Goal: Information Seeking & Learning: Learn about a topic

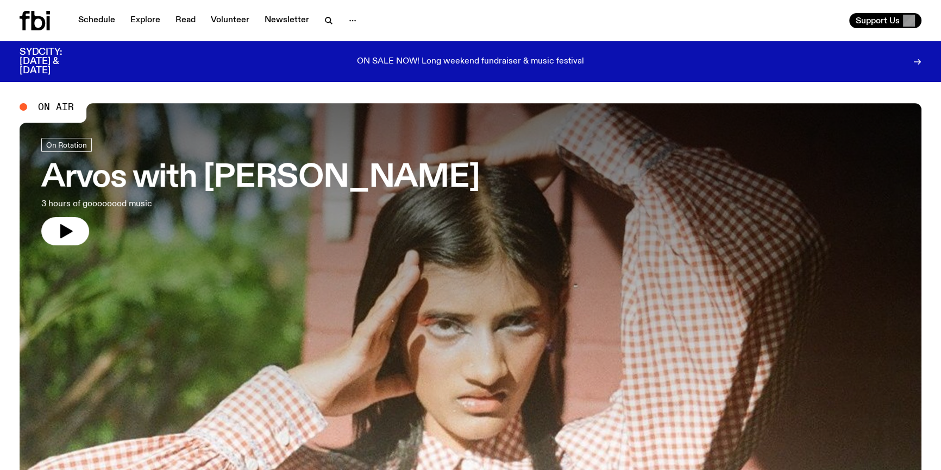
click at [242, 146] on div "On Rotation" at bounding box center [260, 146] width 438 height 17
click at [295, 206] on p "3 hours of goooooood music" at bounding box center [180, 204] width 278 height 13
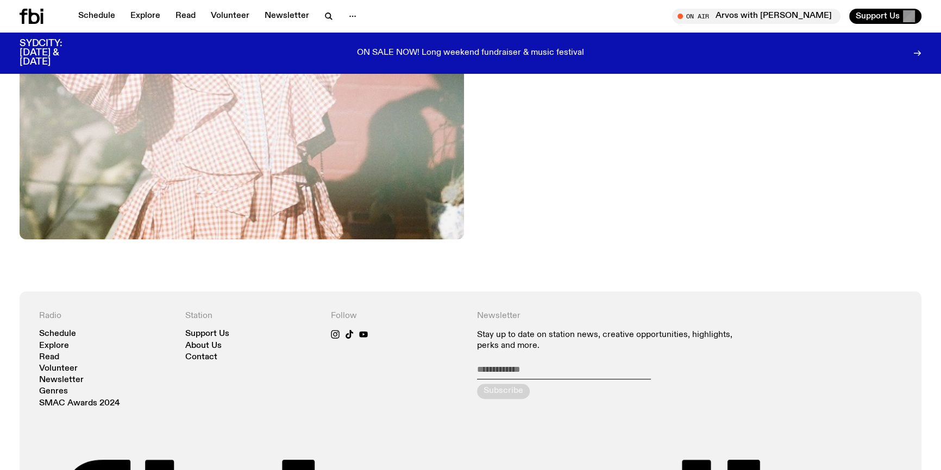
scroll to position [293, 0]
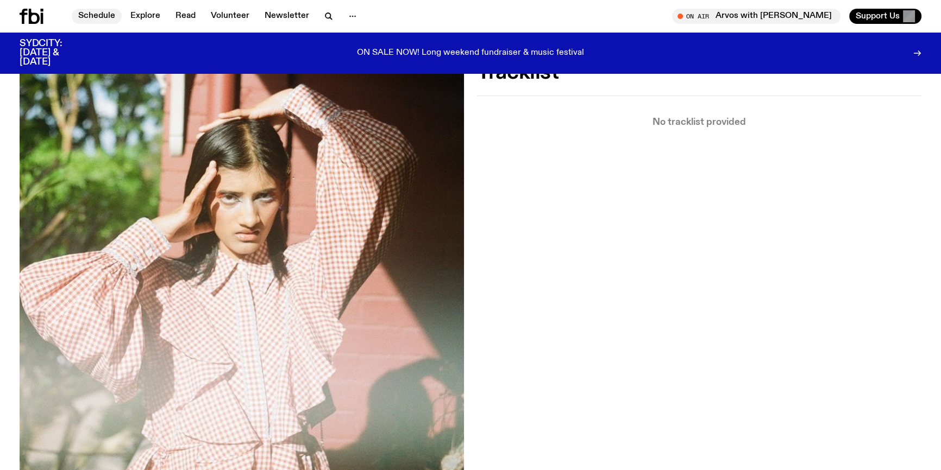
click at [81, 16] on link "Schedule" at bounding box center [97, 16] width 50 height 15
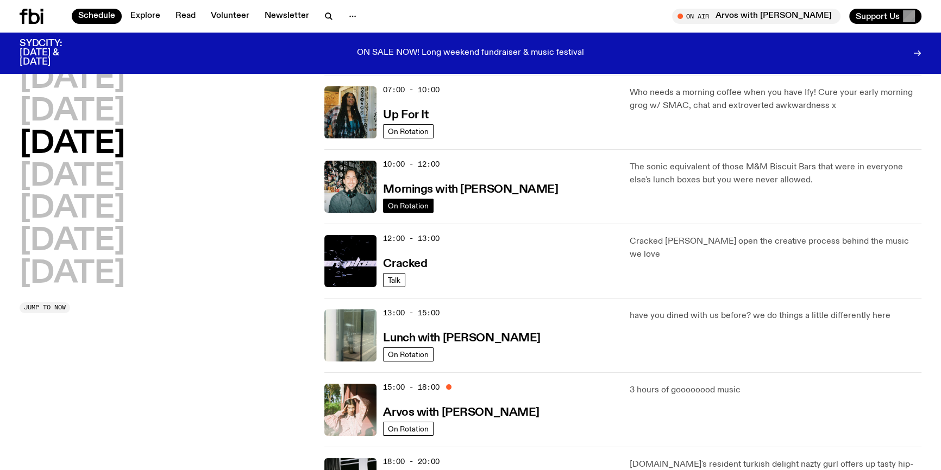
scroll to position [96, 0]
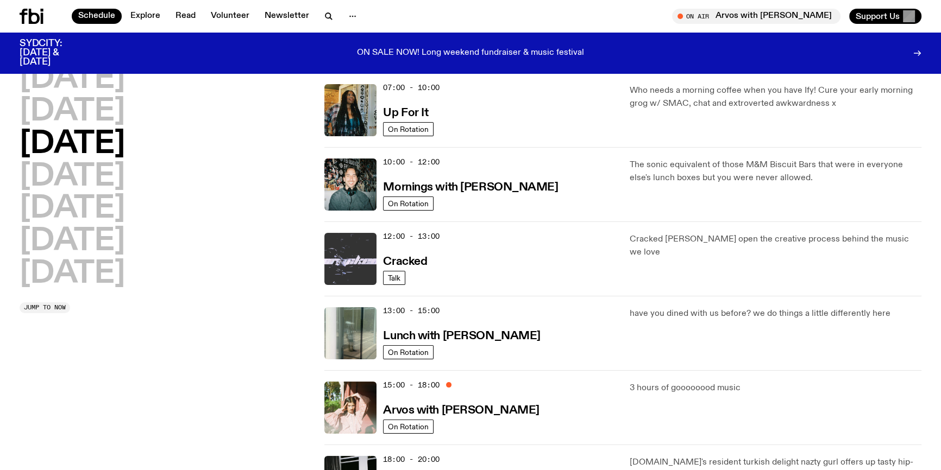
click at [361, 254] on img at bounding box center [350, 259] width 52 height 52
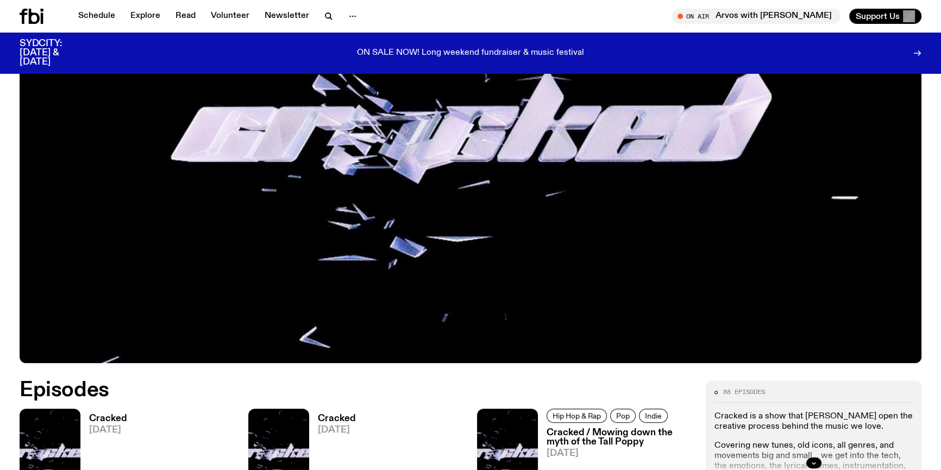
scroll to position [537, 0]
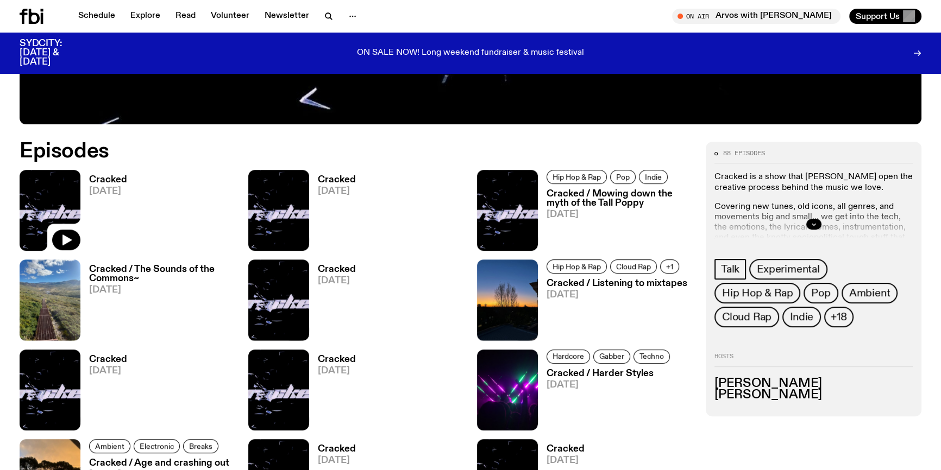
click at [67, 184] on img at bounding box center [50, 210] width 61 height 81
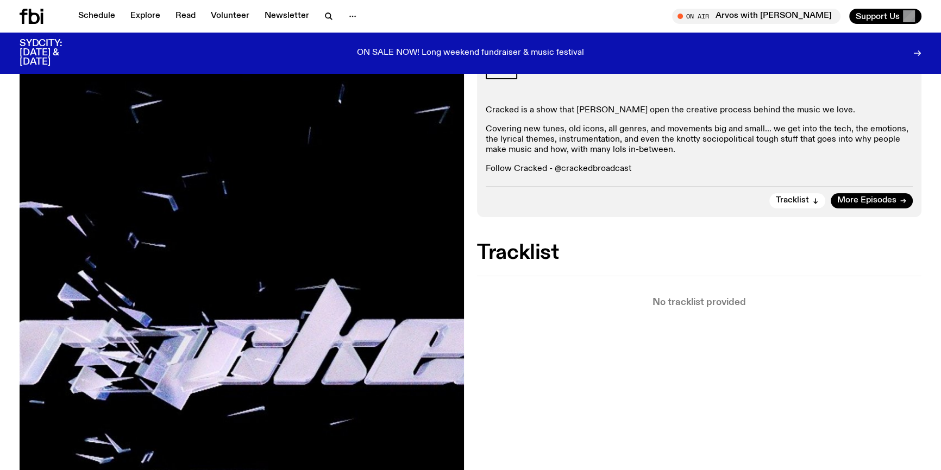
scroll to position [192, 0]
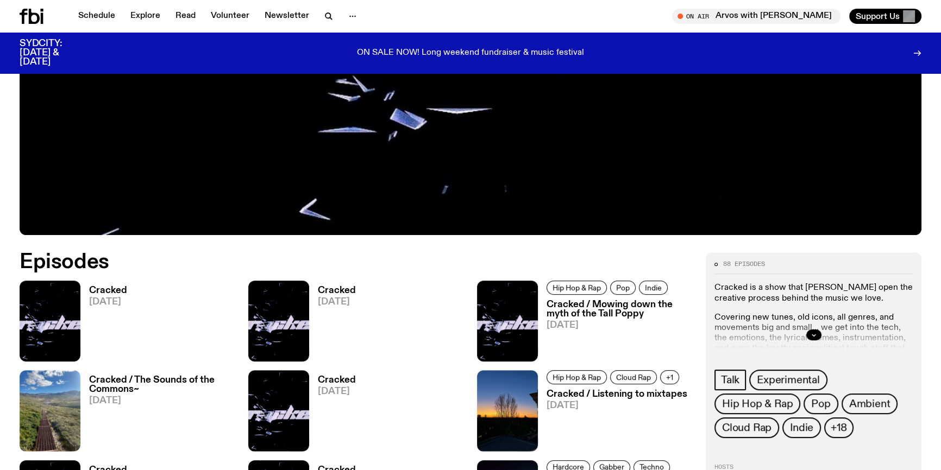
scroll to position [290, 0]
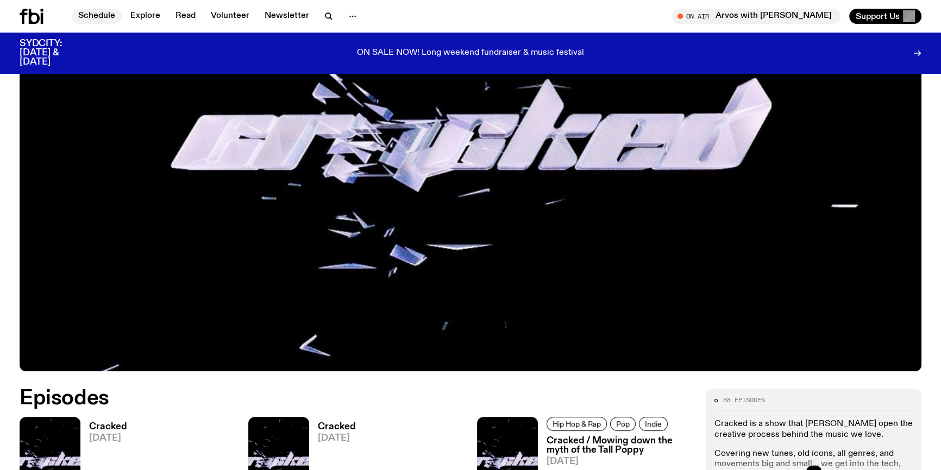
click at [97, 17] on link "Schedule" at bounding box center [97, 16] width 50 height 15
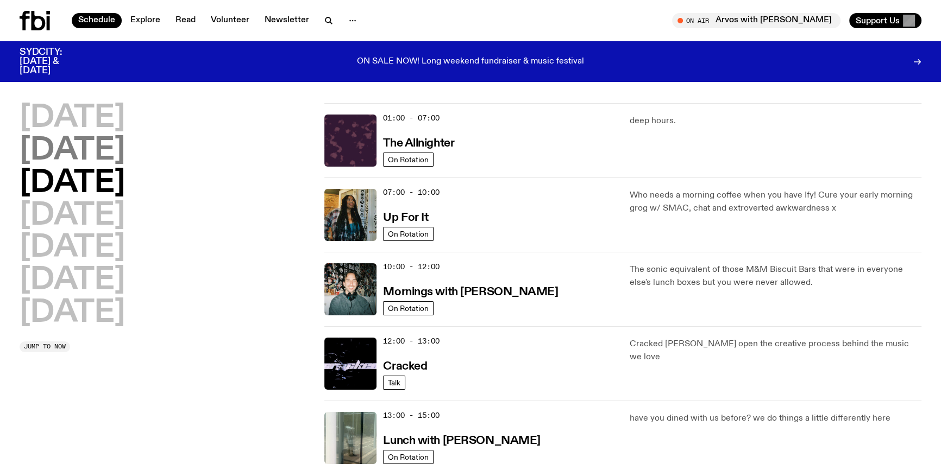
click at [71, 158] on h2 "[DATE]" at bounding box center [72, 151] width 105 height 30
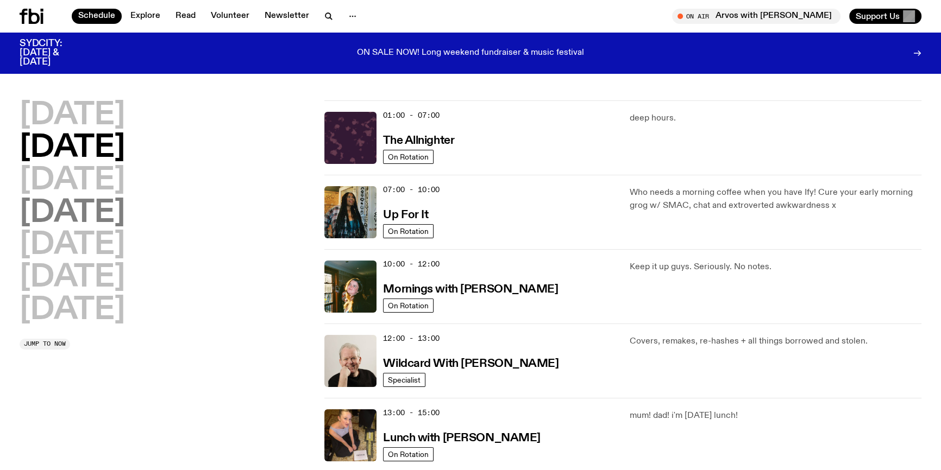
scroll to position [30, 0]
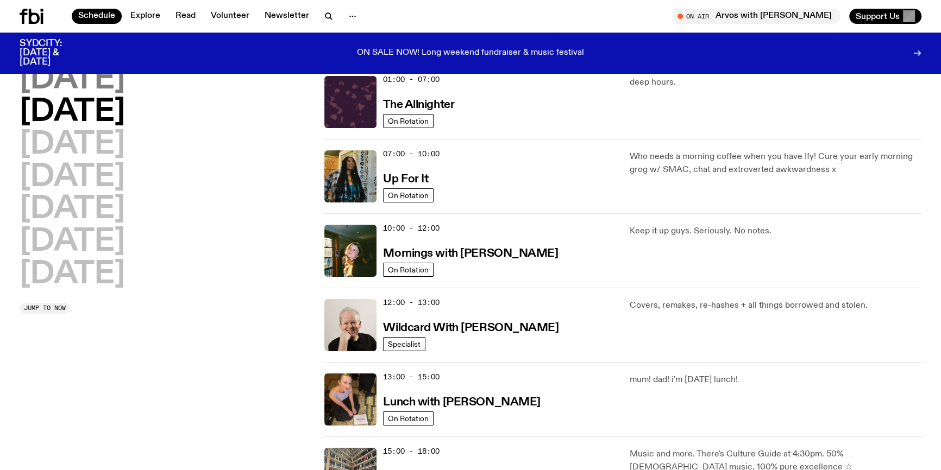
click at [81, 70] on h2 "[DATE]" at bounding box center [72, 80] width 105 height 30
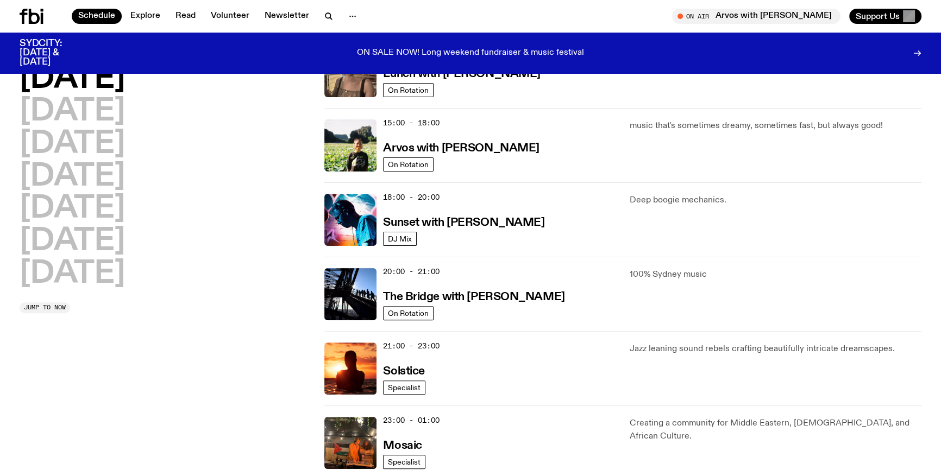
scroll to position [375, 0]
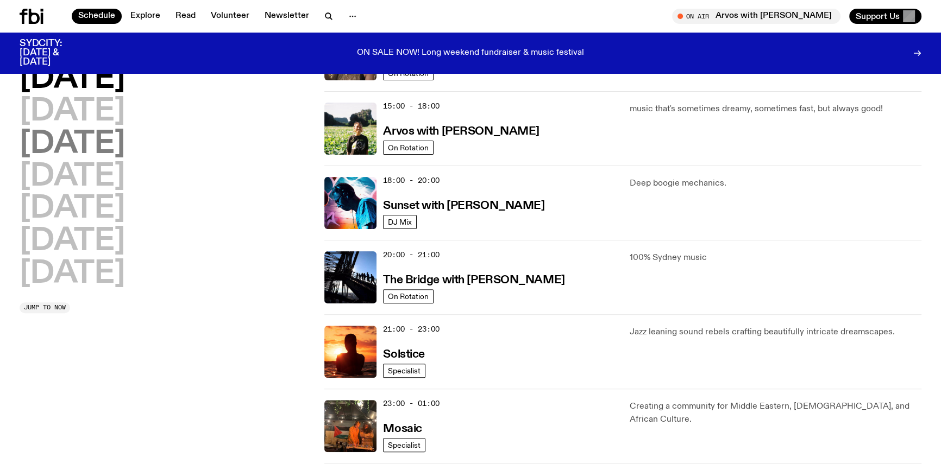
click at [72, 138] on h2 "[DATE]" at bounding box center [72, 144] width 105 height 30
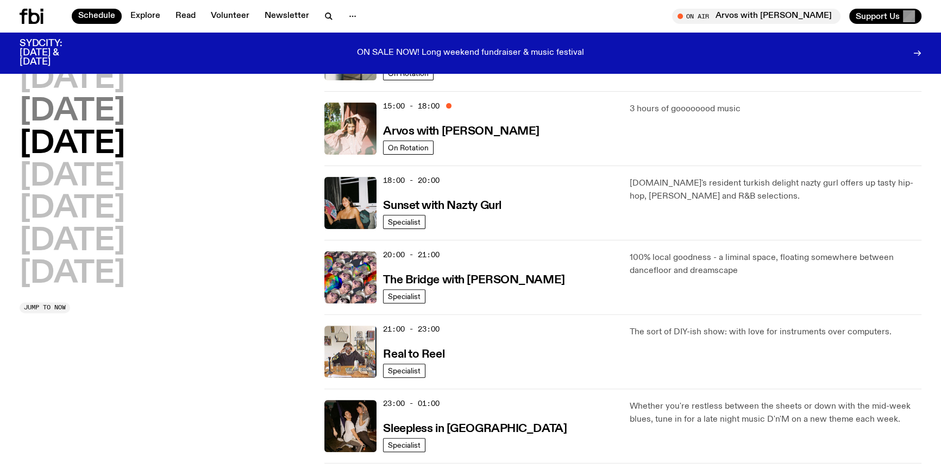
click at [89, 103] on h2 "[DATE]" at bounding box center [72, 112] width 105 height 30
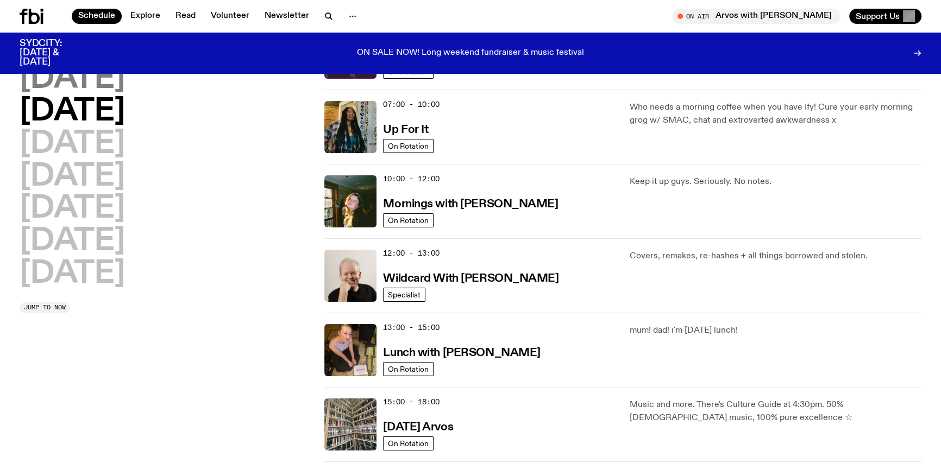
click at [103, 85] on h2 "[DATE]" at bounding box center [72, 79] width 105 height 30
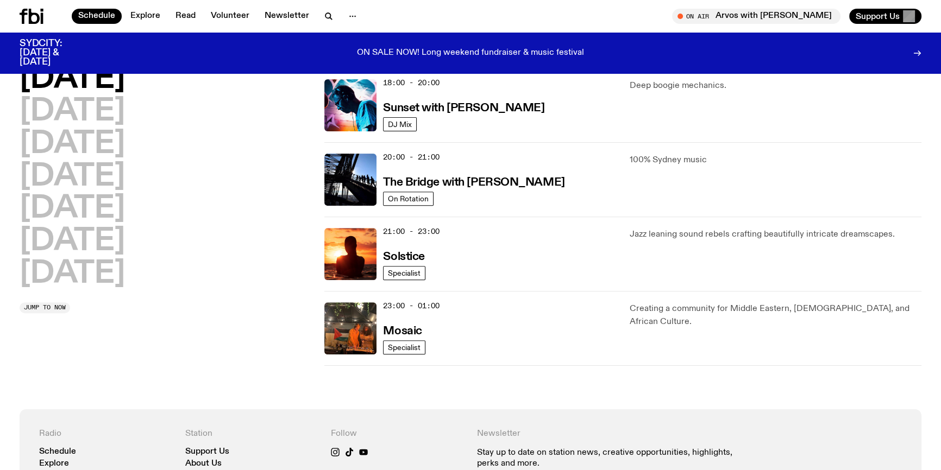
scroll to position [474, 0]
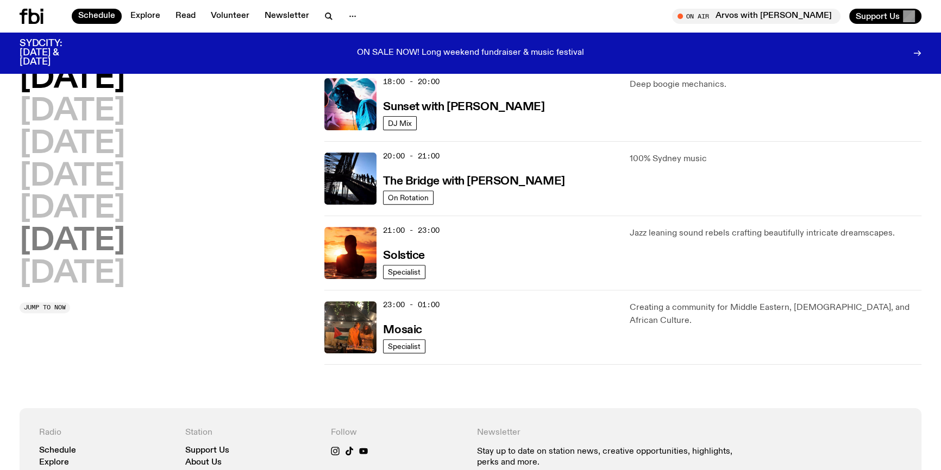
click at [98, 240] on h2 "[DATE]" at bounding box center [72, 241] width 105 height 30
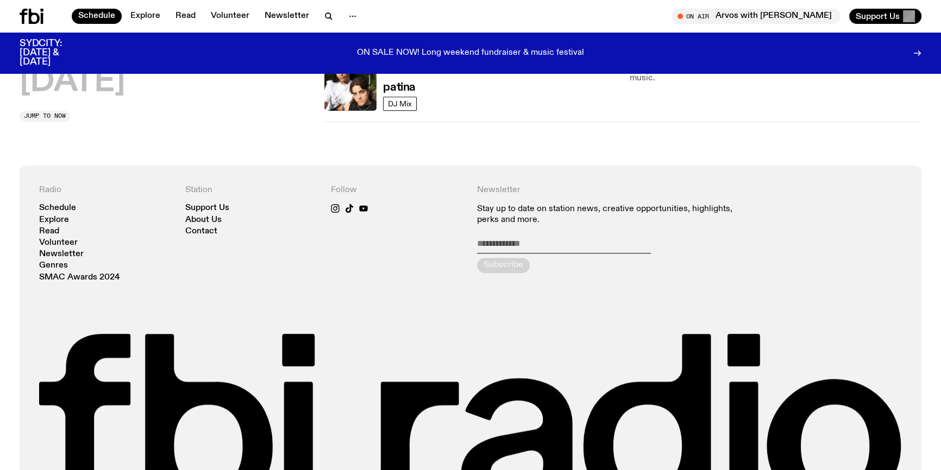
scroll to position [869, 0]
